Goal: Task Accomplishment & Management: Use online tool/utility

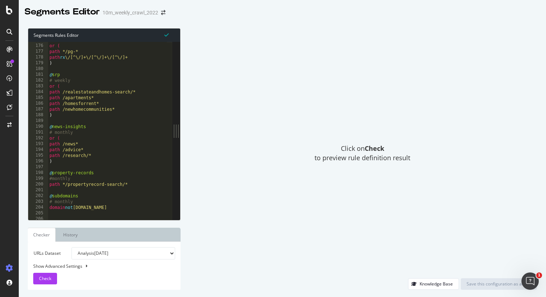
scroll to position [266, 0]
type textarea "path /research/*"
click at [98, 156] on div ") or ( path */pg-* path rx \/[^\/]+\/[^\/]+\/[^\/]+ ) @ srp # weekly or ( path …" at bounding box center [216, 129] width 336 height 184
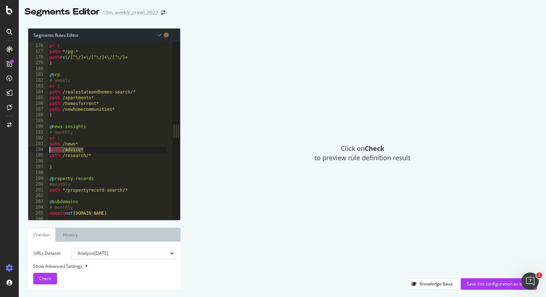
drag, startPoint x: 88, startPoint y: 148, endPoint x: 50, endPoint y: 149, distance: 38.3
click at [50, 149] on div ") or ( path */pg-* path rx \/[^\/]+\/[^\/]+\/[^\/]+ ) @ srp # weekly or ( path …" at bounding box center [216, 129] width 336 height 184
type textarea "path /advice*"
click at [54, 160] on div ") or ( path */pg-* path rx \/[^\/]+\/[^\/]+\/[^\/]+ ) @ srp # weekly or ( path …" at bounding box center [216, 129] width 336 height 184
paste textarea "path /advice*"
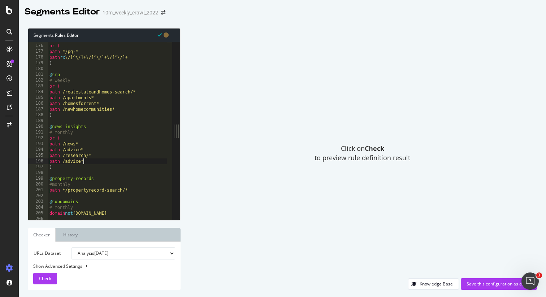
click at [79, 163] on div ") or ( path */pg-* path rx \/[^\/]+\/[^\/]+\/[^\/]+ ) @ srp # weekly or ( path …" at bounding box center [216, 129] width 336 height 184
type textarea "path /living*"
click at [93, 163] on div ") or ( path */pg-* path rx \/[^\/]+\/[^\/]+\/[^\/]+ ) @ srp # weekly or ( path …" at bounding box center [216, 129] width 336 height 184
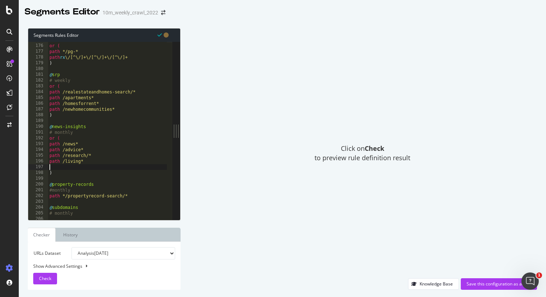
paste textarea "path /advice*"
click at [80, 167] on div ") or ( path */pg-* path rx \/[^\/]+\/[^\/]+\/[^\/]+ ) @ srp # weekly or ( path …" at bounding box center [216, 129] width 336 height 184
click at [95, 166] on div ") or ( path */pg-* path rx \/[^\/]+\/[^\/]+\/[^\/]+ ) @ srp # weekly or ( path …" at bounding box center [216, 129] width 336 height 184
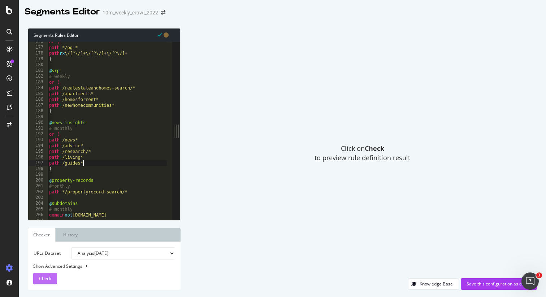
type textarea "path /guides*"
click at [49, 281] on span "Check" at bounding box center [45, 278] width 12 height 6
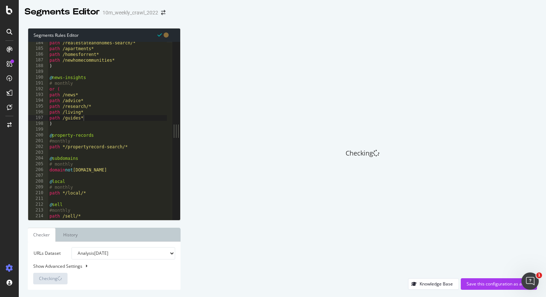
scroll to position [279, 0]
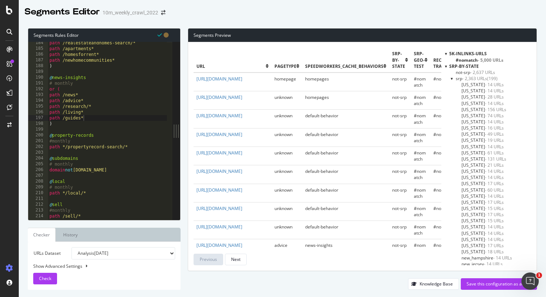
click at [450, 78] on div at bounding box center [451, 78] width 3 height 6
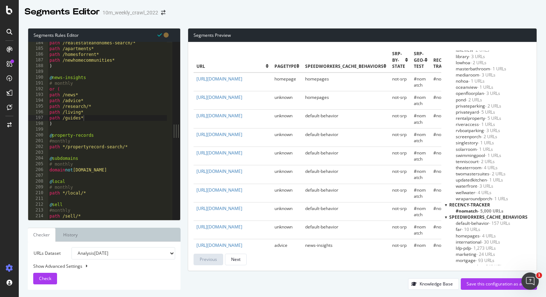
scroll to position [559, 0]
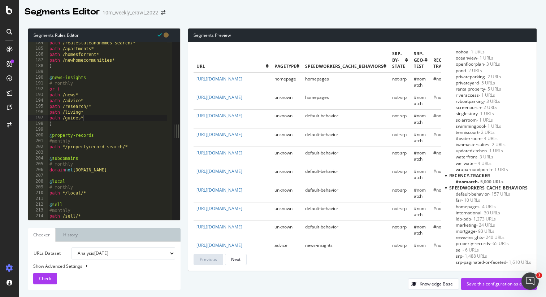
click at [459, 237] on span "news-insights - 240 URLs" at bounding box center [479, 237] width 49 height 6
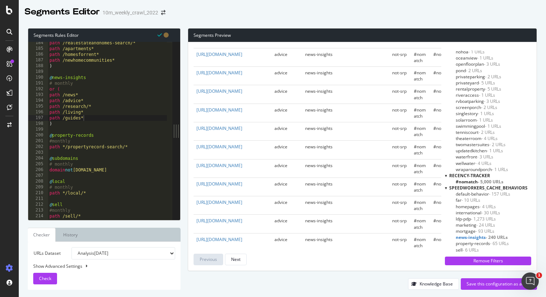
scroll to position [1210, 0]
click at [529, 275] on icon "Open Intercom Messenger" at bounding box center [529, 280] width 12 height 12
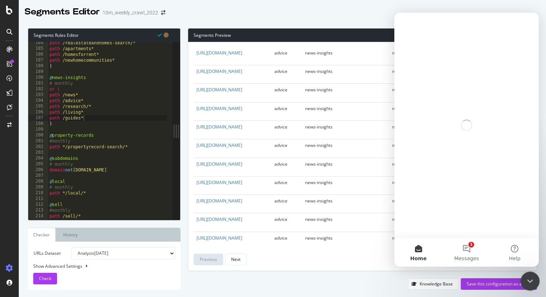
scroll to position [0, 0]
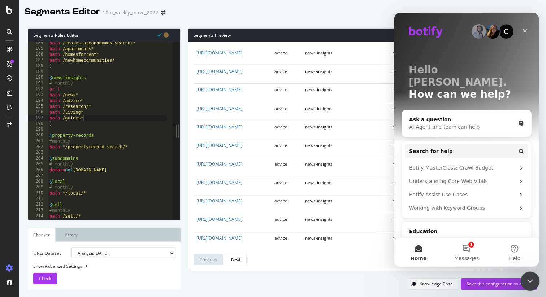
click at [531, 282] on icon "Close Intercom Messenger" at bounding box center [528, 280] width 9 height 9
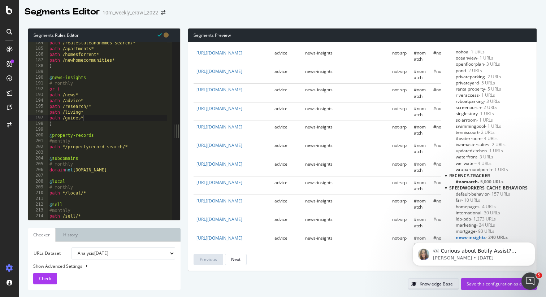
drag, startPoint x: 493, startPoint y: 285, endPoint x: 456, endPoint y: 284, distance: 36.8
click at [456, 284] on div "Knowledge Base Save this configuration as active" at bounding box center [362, 284] width 349 height 12
copy div "button"
click at [484, 283] on div "Save this configuration as active" at bounding box center [498, 284] width 65 height 6
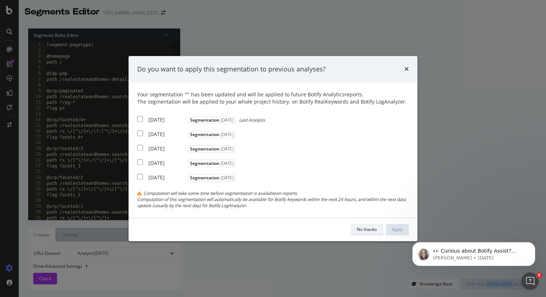
click at [366, 231] on div "No thanks" at bounding box center [367, 229] width 20 height 6
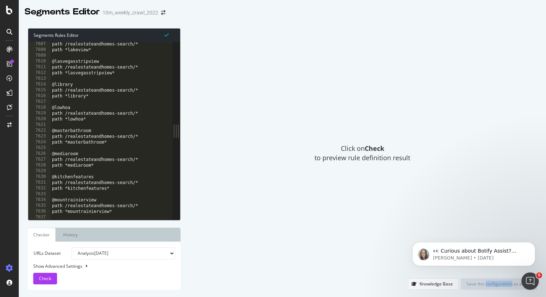
scroll to position [11590, 0]
